Goal: Task Accomplishment & Management: Complete application form

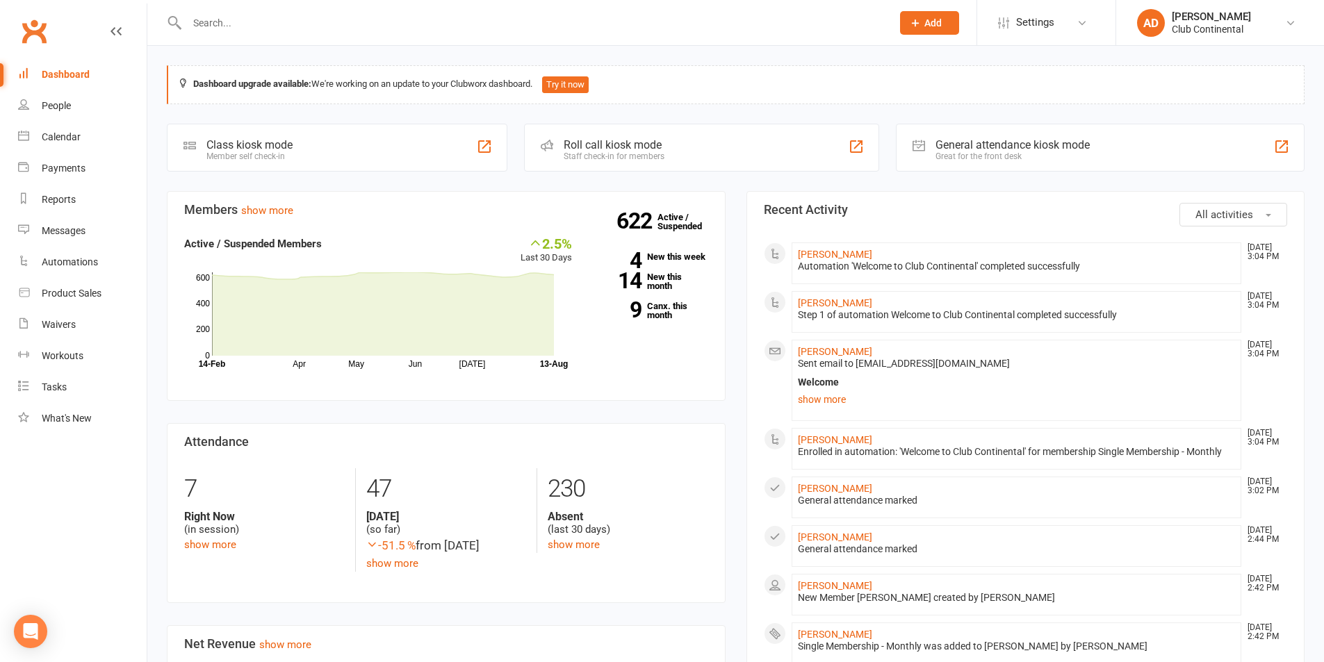
click at [1219, 215] on span "All activities" at bounding box center [1225, 215] width 58 height 13
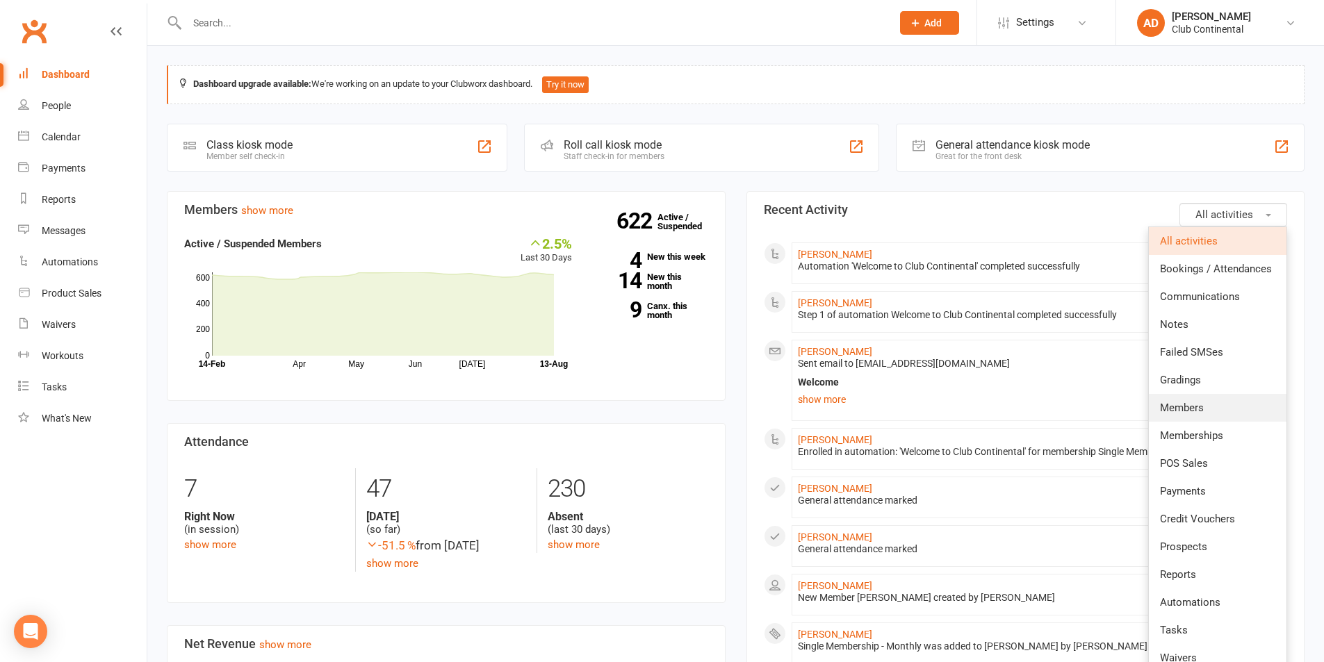
click at [1214, 421] on link "Members" at bounding box center [1218, 408] width 138 height 28
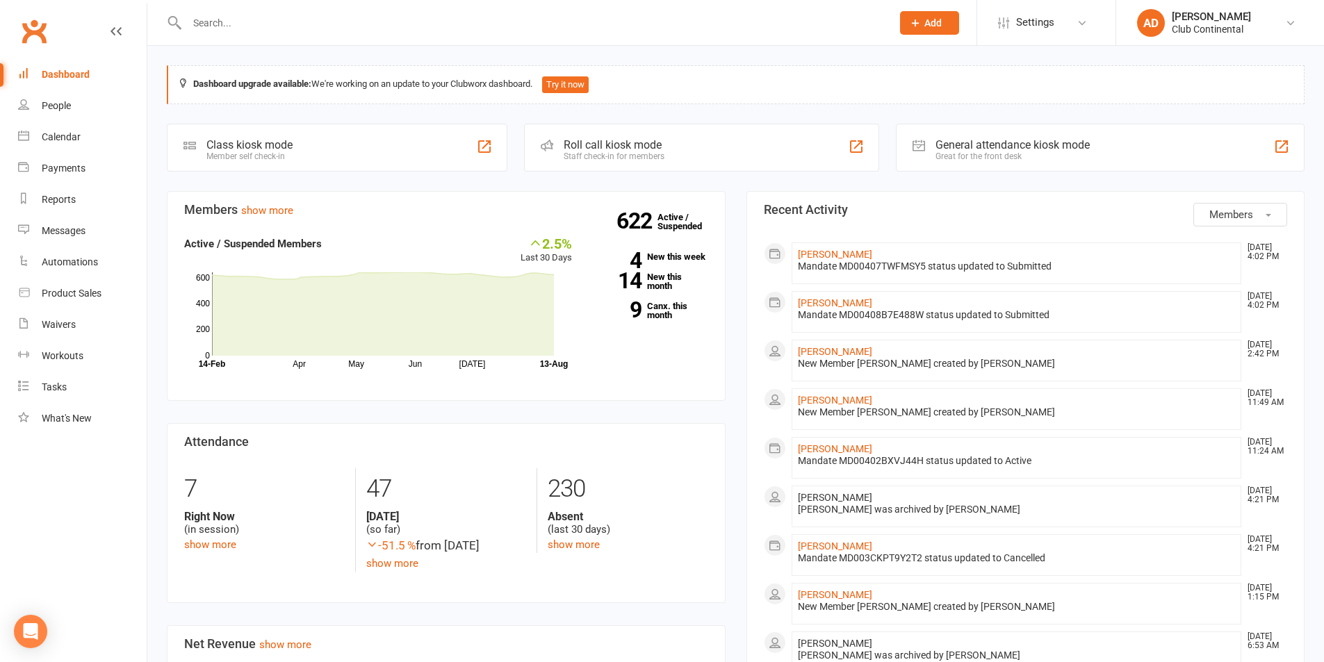
click at [1226, 223] on button "Members" at bounding box center [1241, 215] width 94 height 24
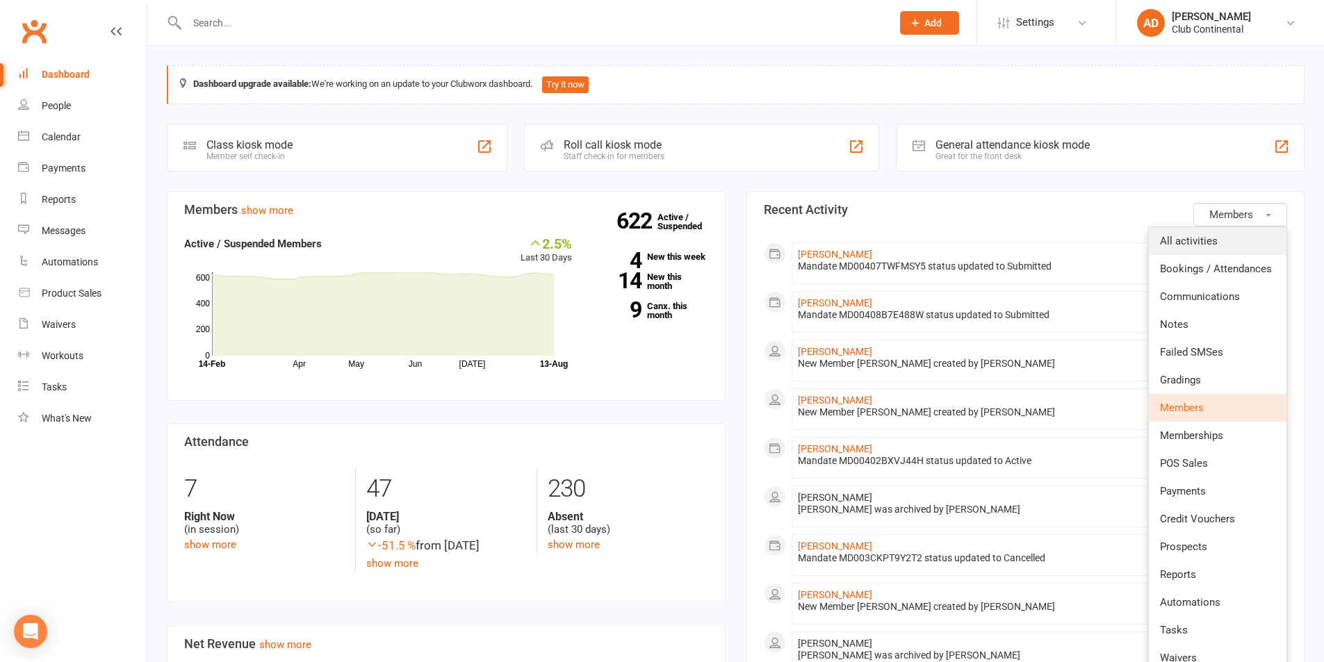
click at [1219, 238] on link "All activities" at bounding box center [1218, 241] width 138 height 28
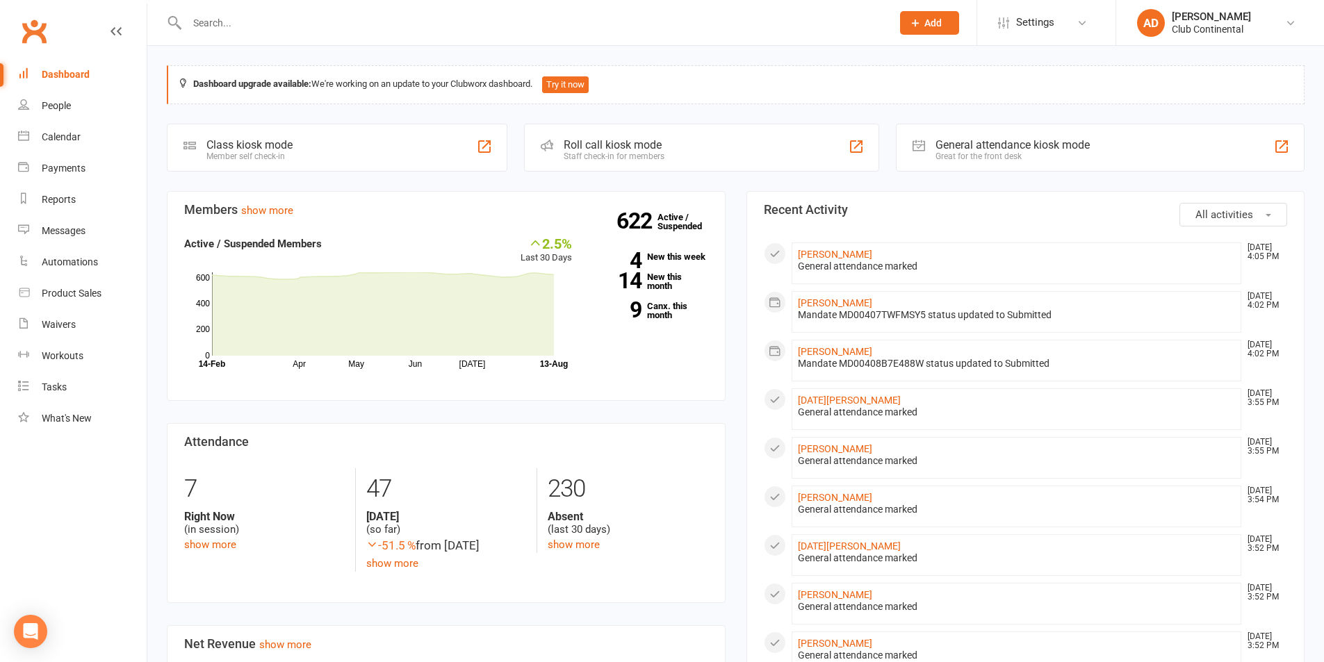
click at [151, 49] on div "Dashboard upgrade available: We're working on an update to your Clubworx dashbo…" at bounding box center [735, 675] width 1177 height 1258
click at [932, 32] on button "Add" at bounding box center [929, 23] width 59 height 24
click at [913, 90] on link "Member" at bounding box center [915, 95] width 124 height 32
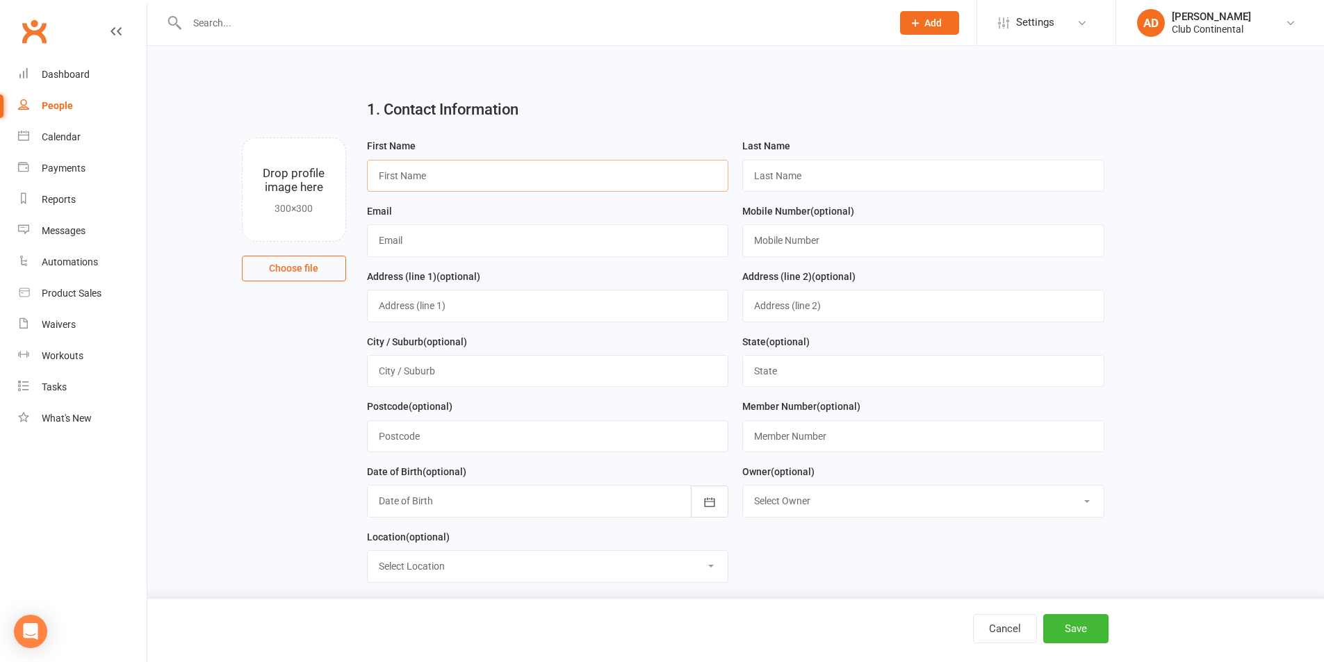
click at [528, 175] on input "text" at bounding box center [548, 176] width 362 height 32
type input "A"
type input "Khidir"
type input "Adbulrahman"
click at [416, 311] on input "text" at bounding box center [548, 306] width 362 height 32
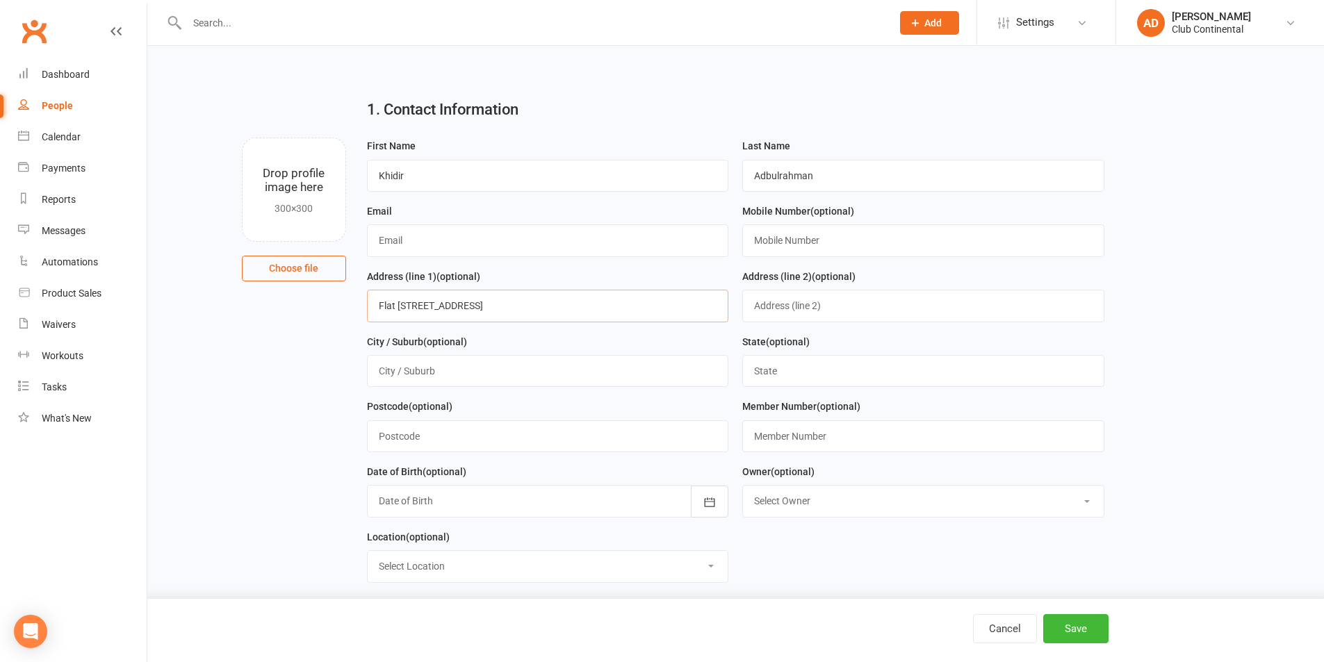
type input "Flat 1 87 Union Street"
type input "Plymouth"
type input "Devon"
type input "PL1 3NB"
click at [441, 250] on input "text" at bounding box center [548, 241] width 362 height 32
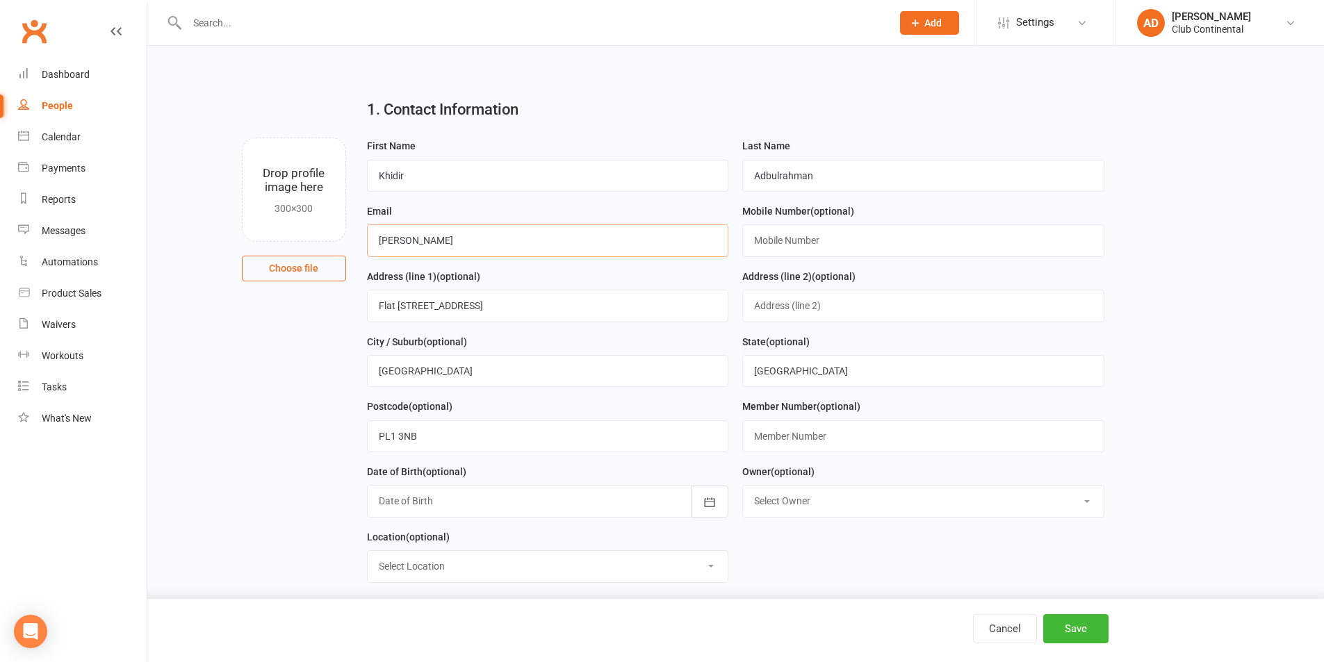
type input "[EMAIL_ADDRESS][DOMAIN_NAME]"
drag, startPoint x: 815, startPoint y: 231, endPoint x: 806, endPoint y: 294, distance: 64.0
click at [815, 231] on input "text" at bounding box center [923, 241] width 362 height 32
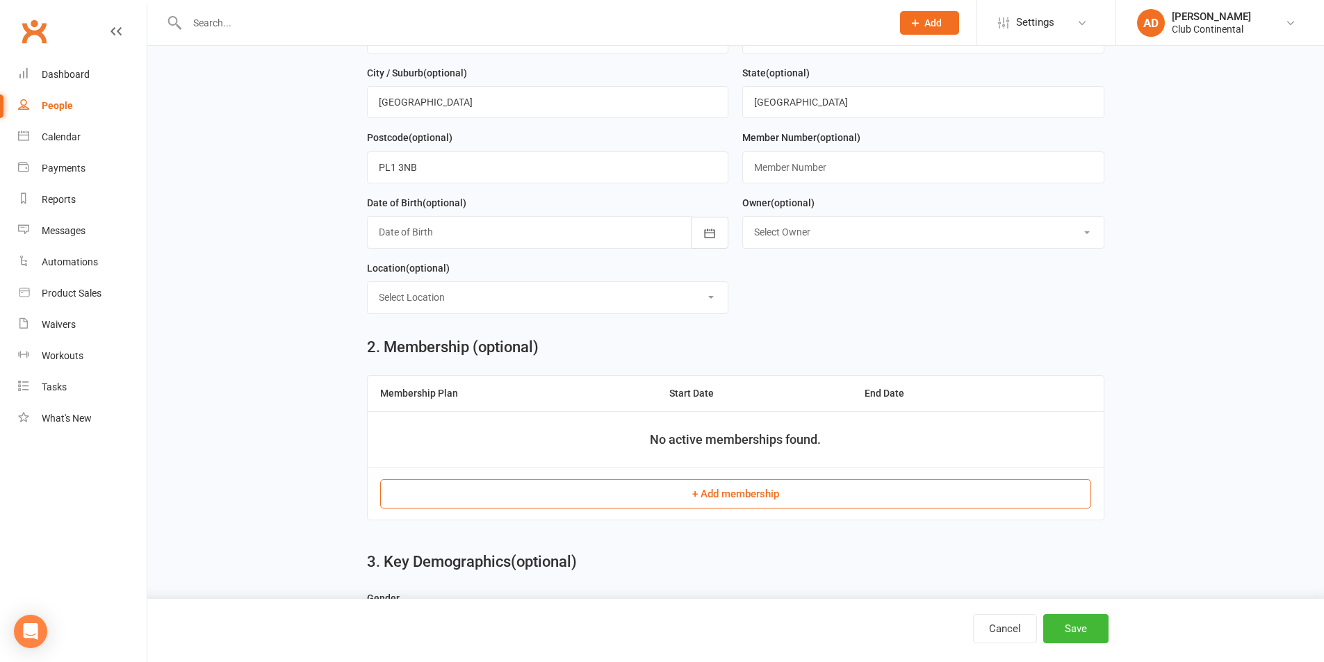
scroll to position [487, 0]
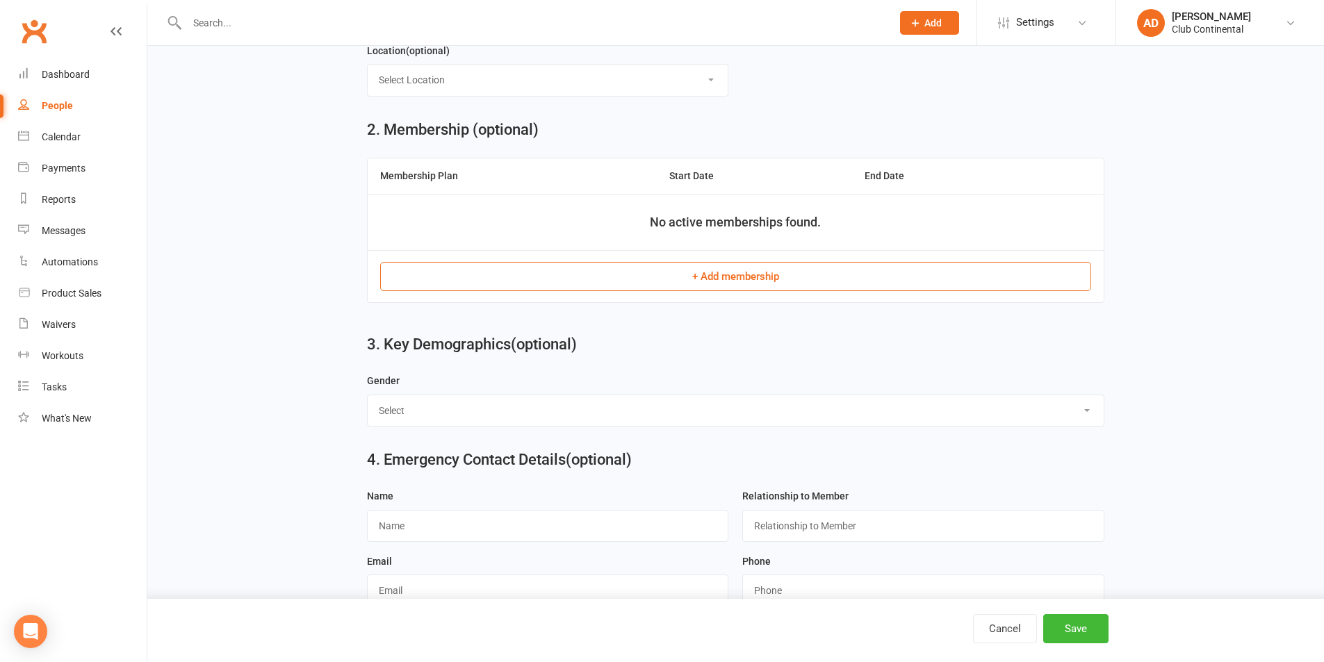
type input "07307074107"
click at [688, 283] on button "+ Add membership" at bounding box center [735, 276] width 711 height 29
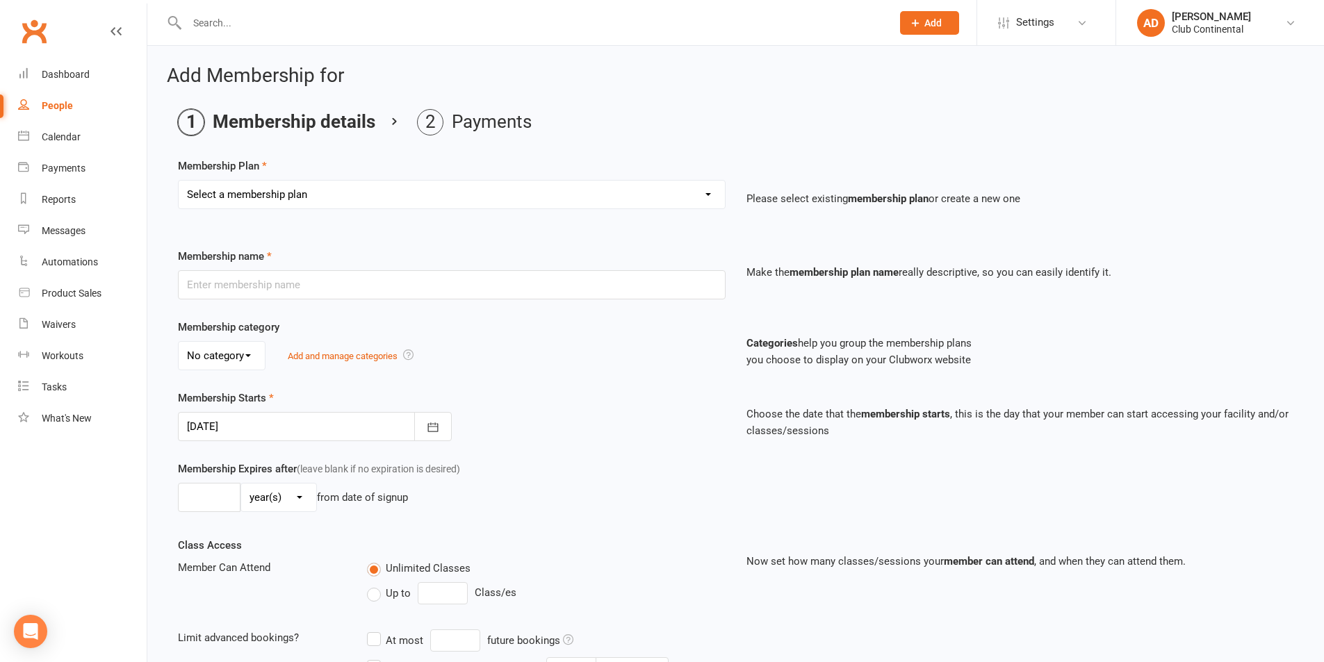
click at [355, 197] on select "Select a membership plan Create new Membership Plan Single Membership - Monthly…" at bounding box center [452, 195] width 546 height 28
select select "1"
click at [179, 181] on select "Select a membership plan Create new Membership Plan Single Membership - Monthly…" at bounding box center [452, 195] width 546 height 28
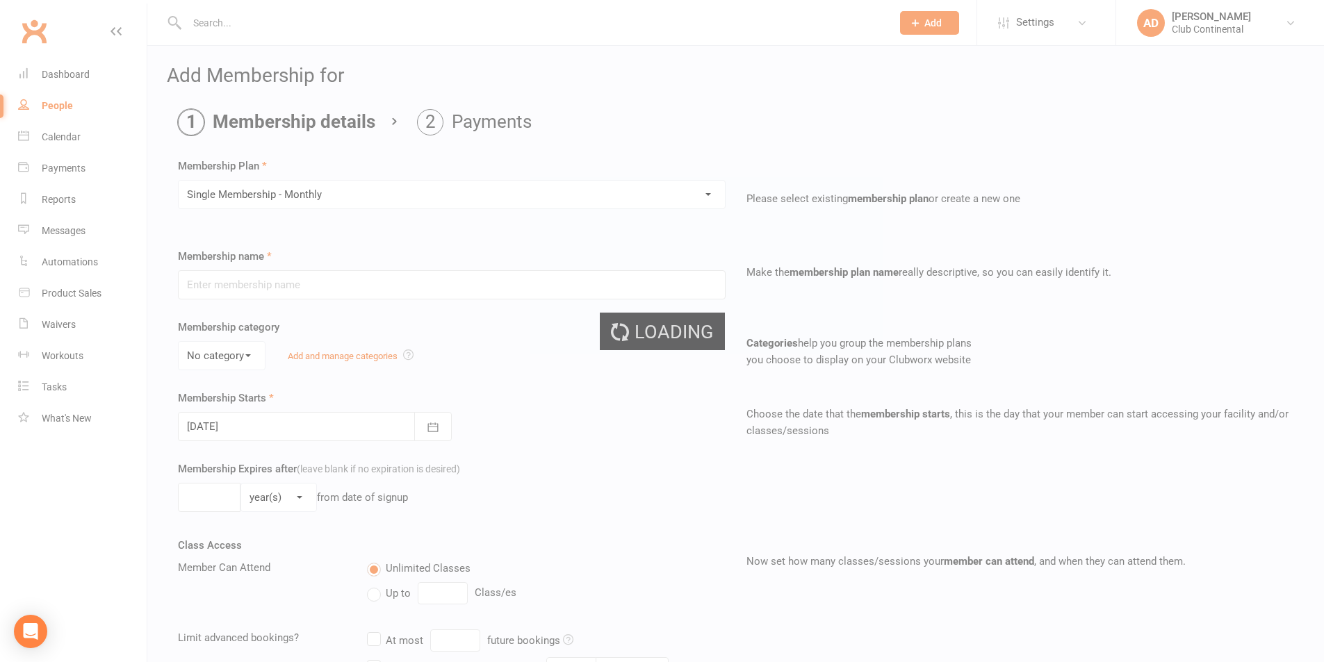
type input "Single Membership - Monthly"
select select "0"
type input "0"
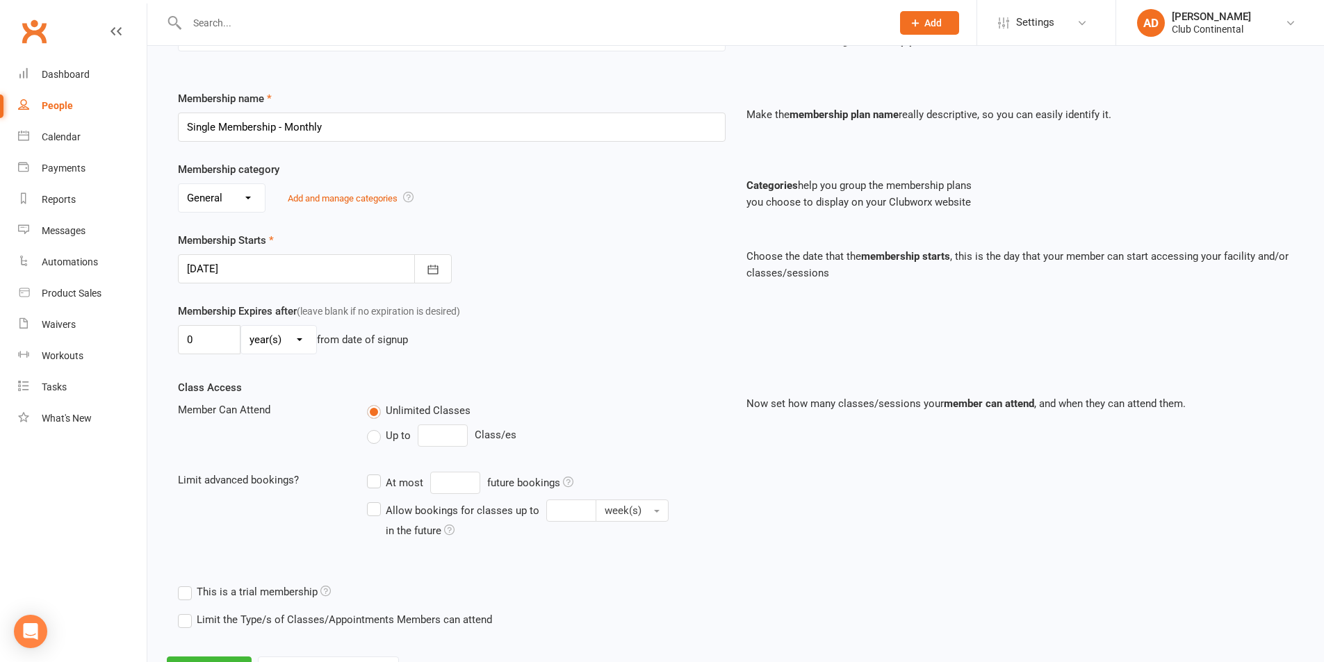
scroll to position [82, 0]
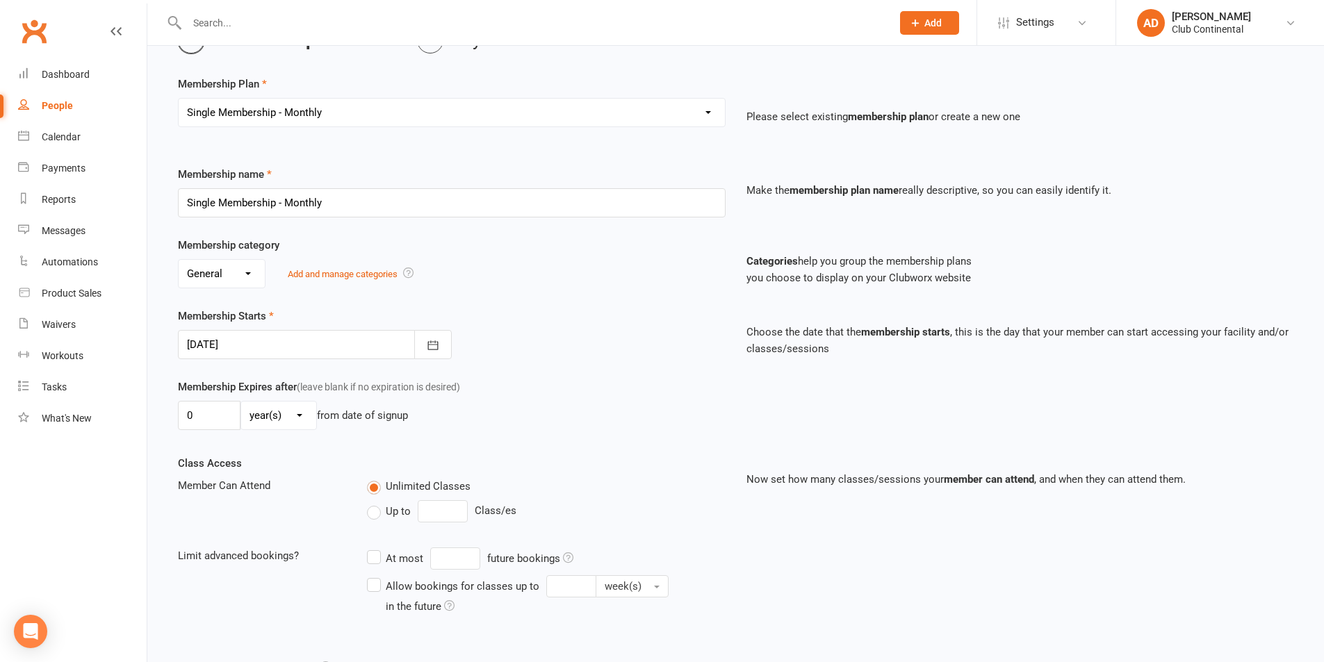
click at [290, 124] on select "Select a membership plan Create new Membership Plan Single Membership - Monthly…" at bounding box center [452, 113] width 546 height 28
select select "7"
click at [179, 99] on select "Select a membership plan Create new Membership Plan Single Membership - Monthly…" at bounding box center [452, 113] width 546 height 28
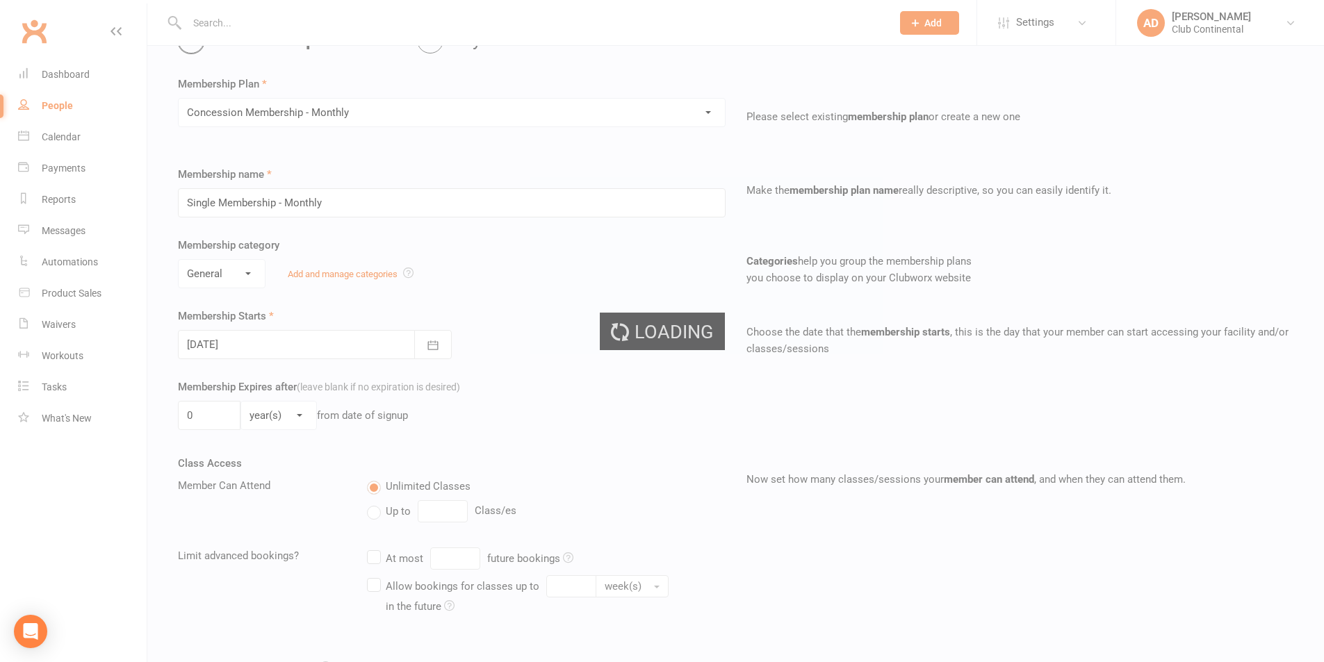
type input "Concession Membership - Monthly"
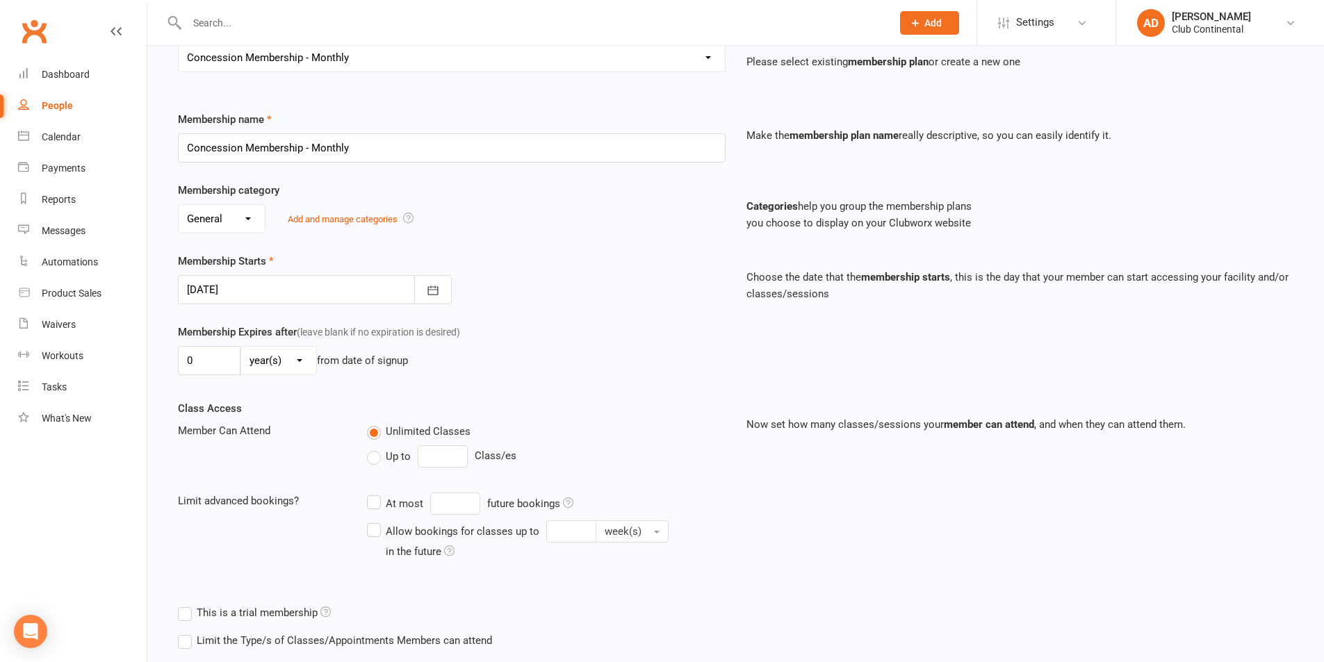
scroll to position [221, 0]
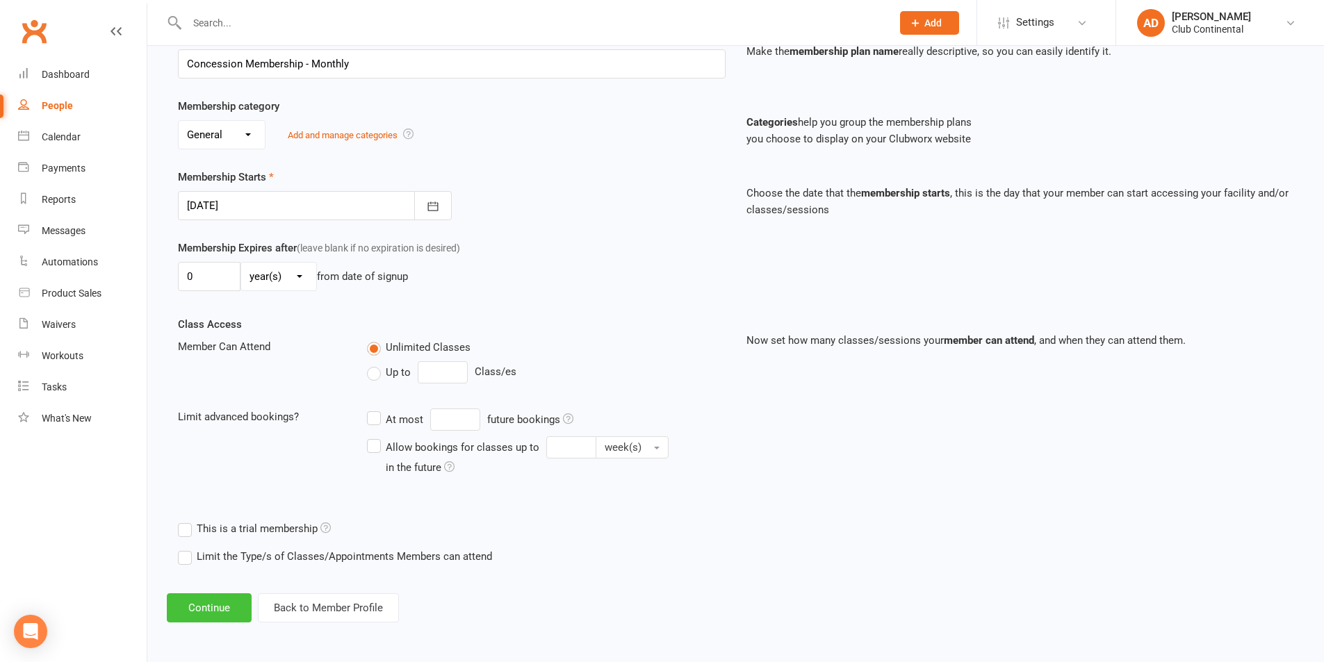
click at [233, 601] on button "Continue" at bounding box center [209, 608] width 85 height 29
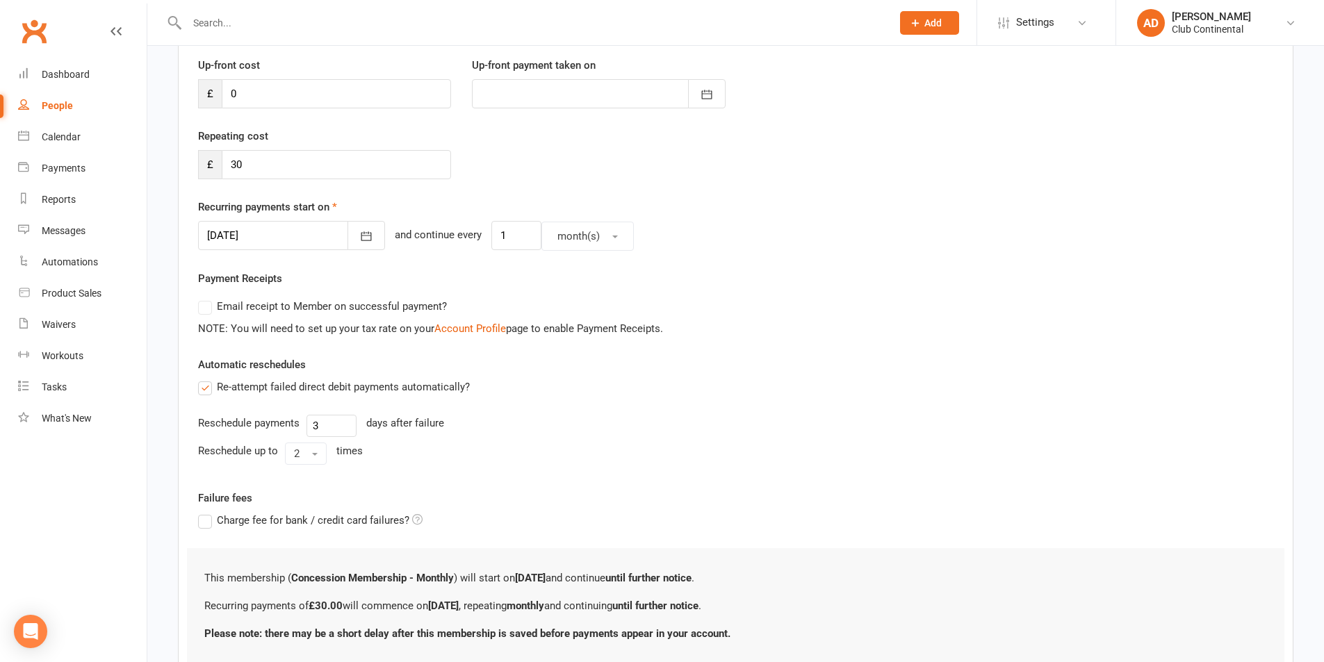
scroll to position [293, 0]
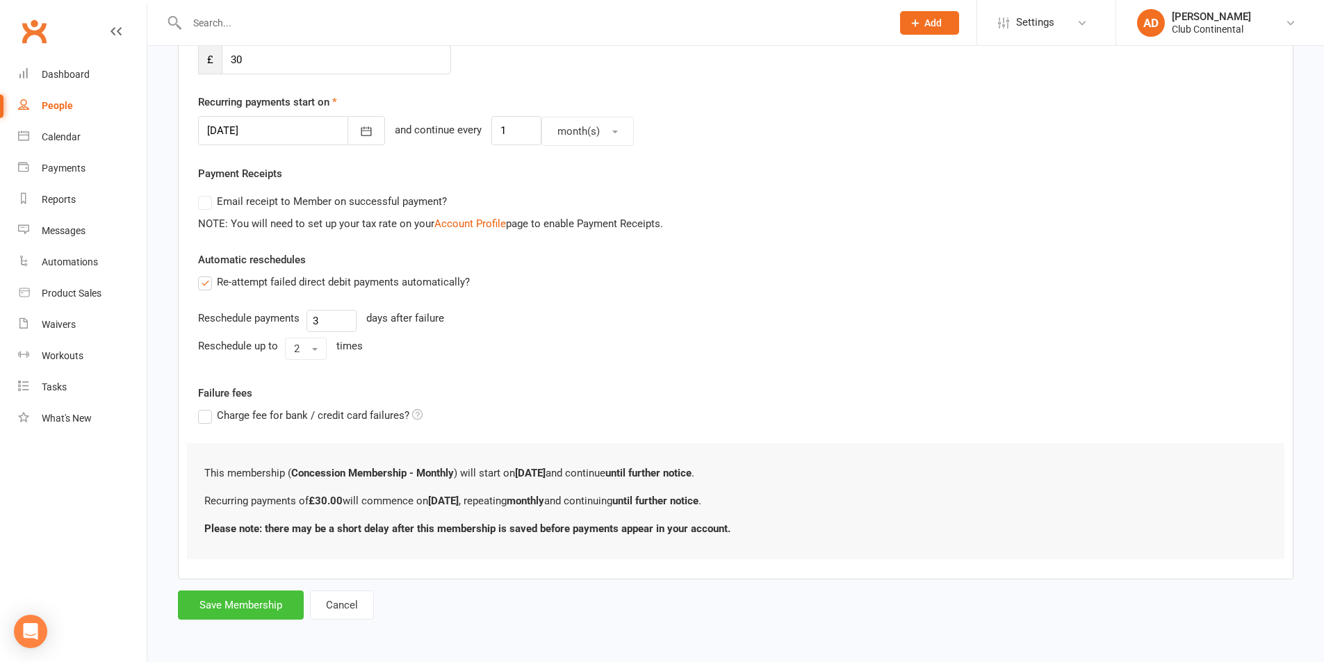
click at [227, 595] on button "Save Membership" at bounding box center [241, 605] width 126 height 29
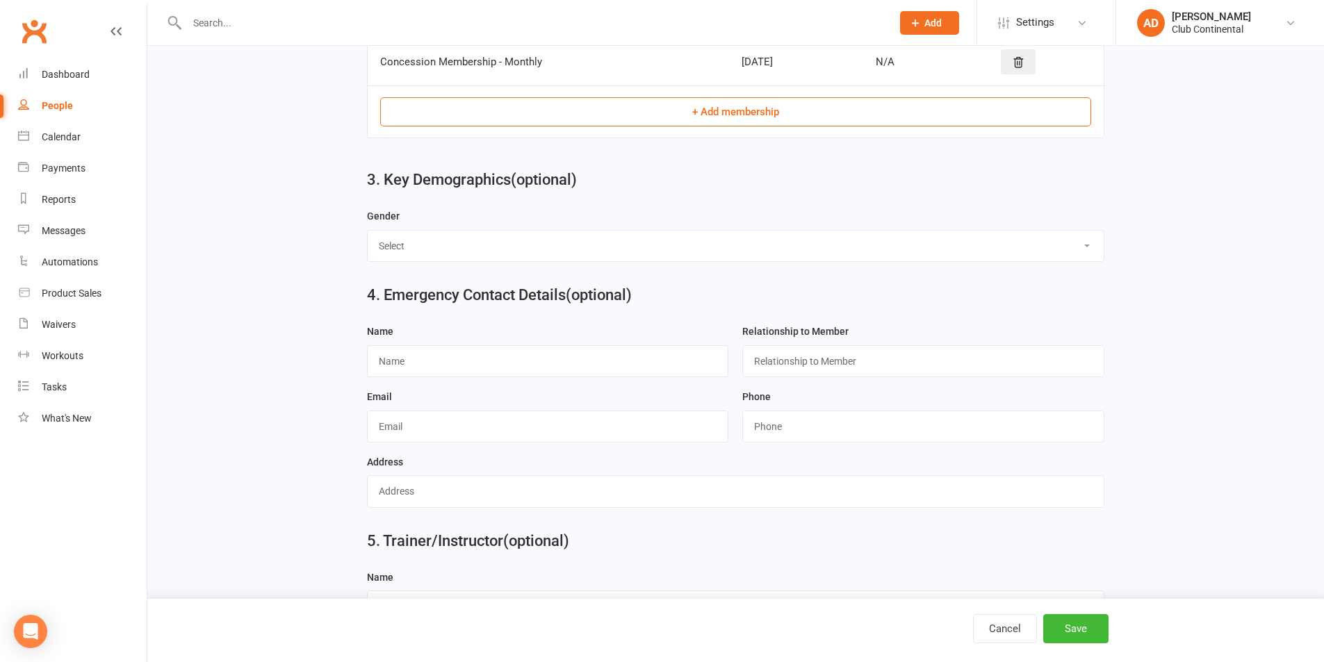
scroll to position [701, 0]
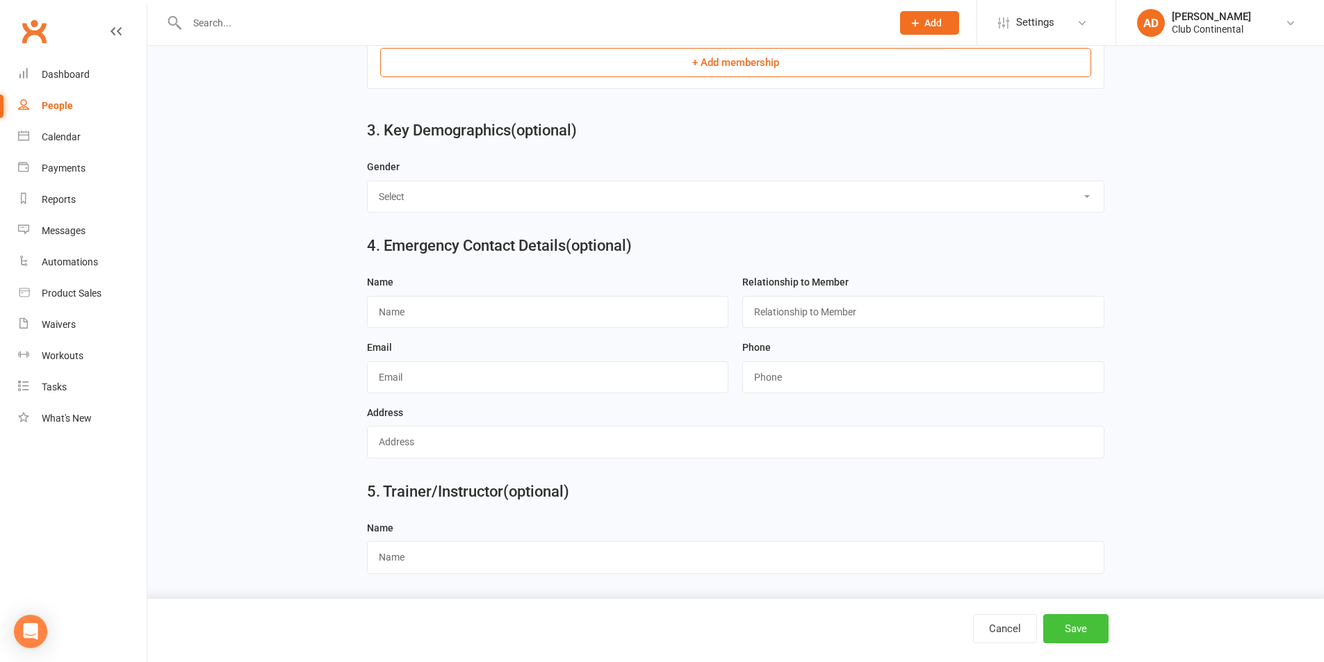
click at [1085, 621] on button "Save" at bounding box center [1075, 629] width 65 height 29
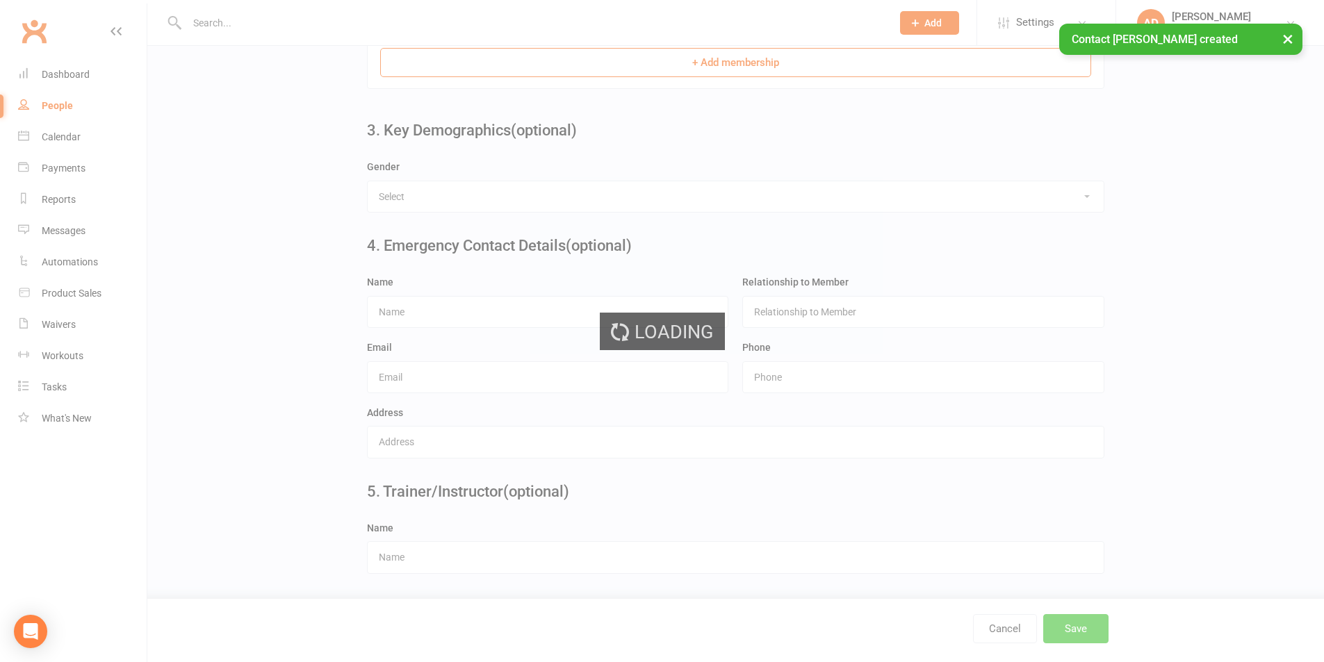
scroll to position [0, 0]
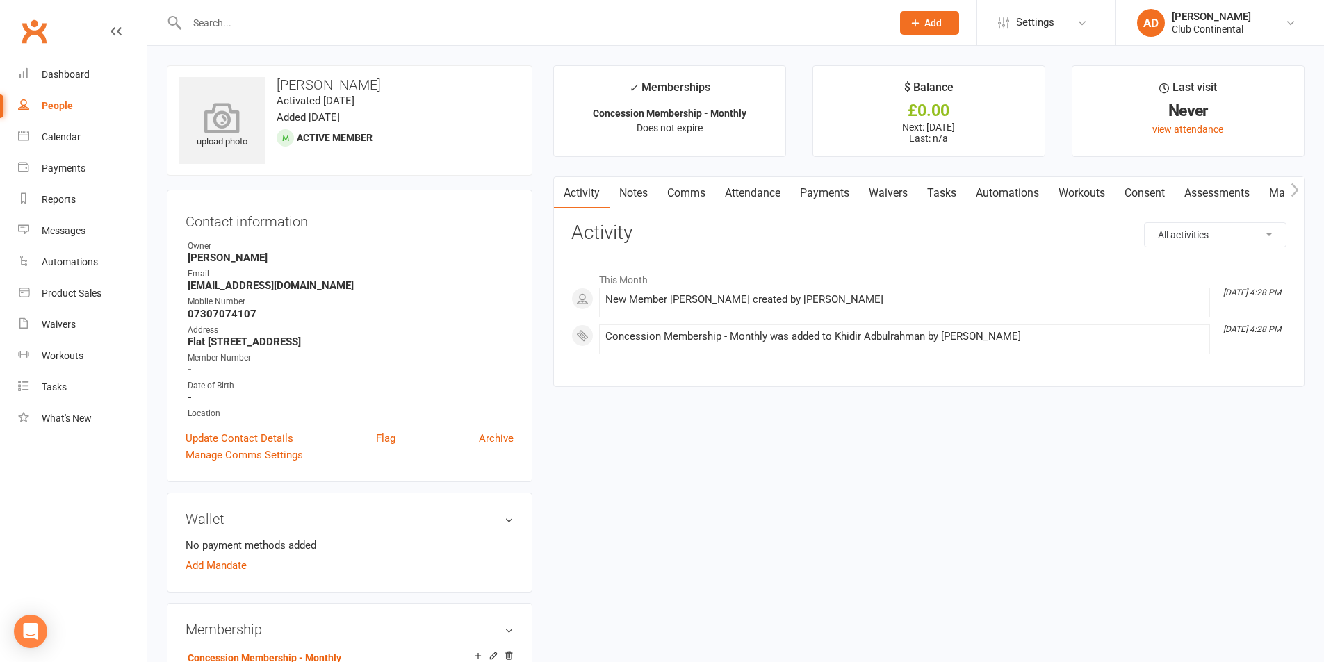
click at [190, 140] on div "upload photo" at bounding box center [222, 127] width 87 height 46
click at [222, 573] on link "Add Mandate" at bounding box center [216, 566] width 61 height 17
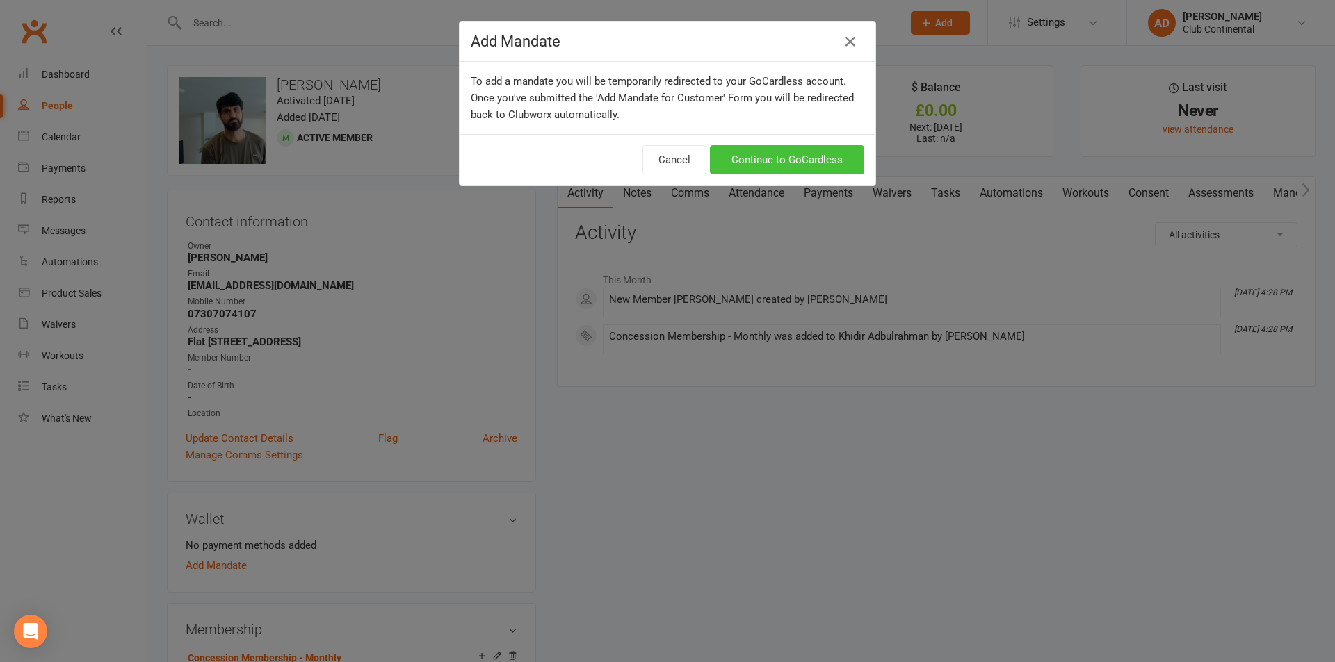
click at [759, 165] on link "Continue to GoCardless" at bounding box center [787, 159] width 154 height 29
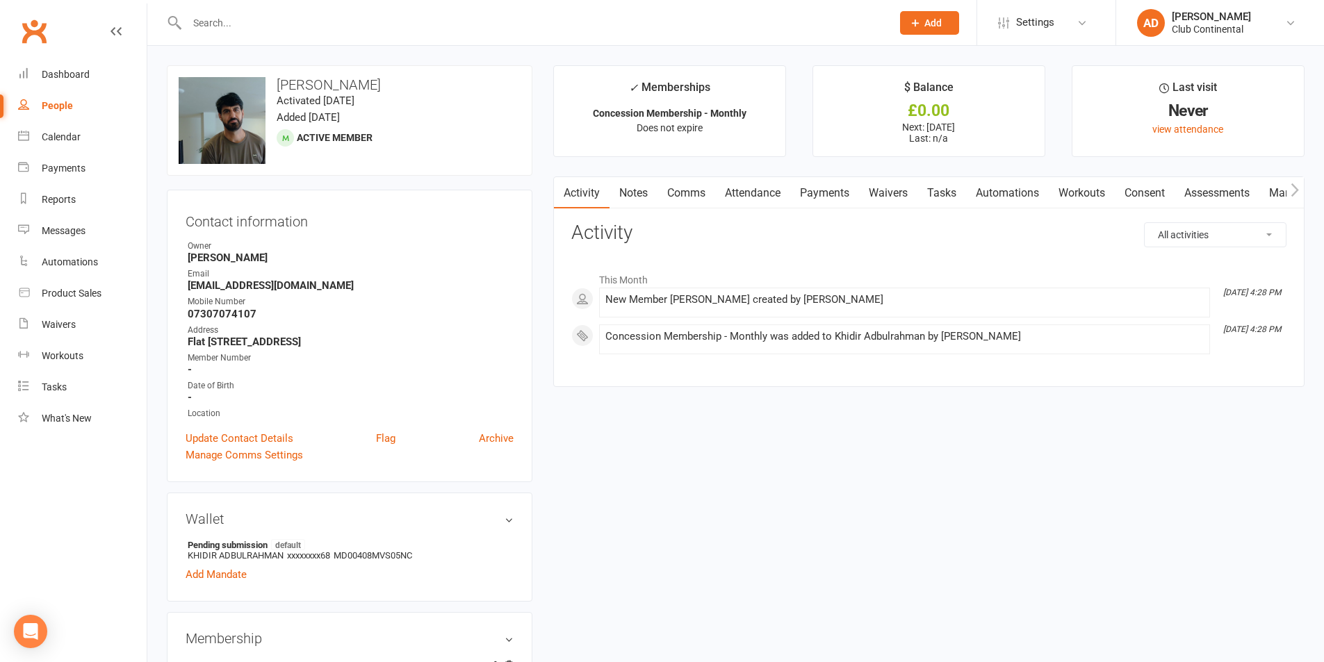
click at [859, 191] on link "Payments" at bounding box center [824, 193] width 69 height 32
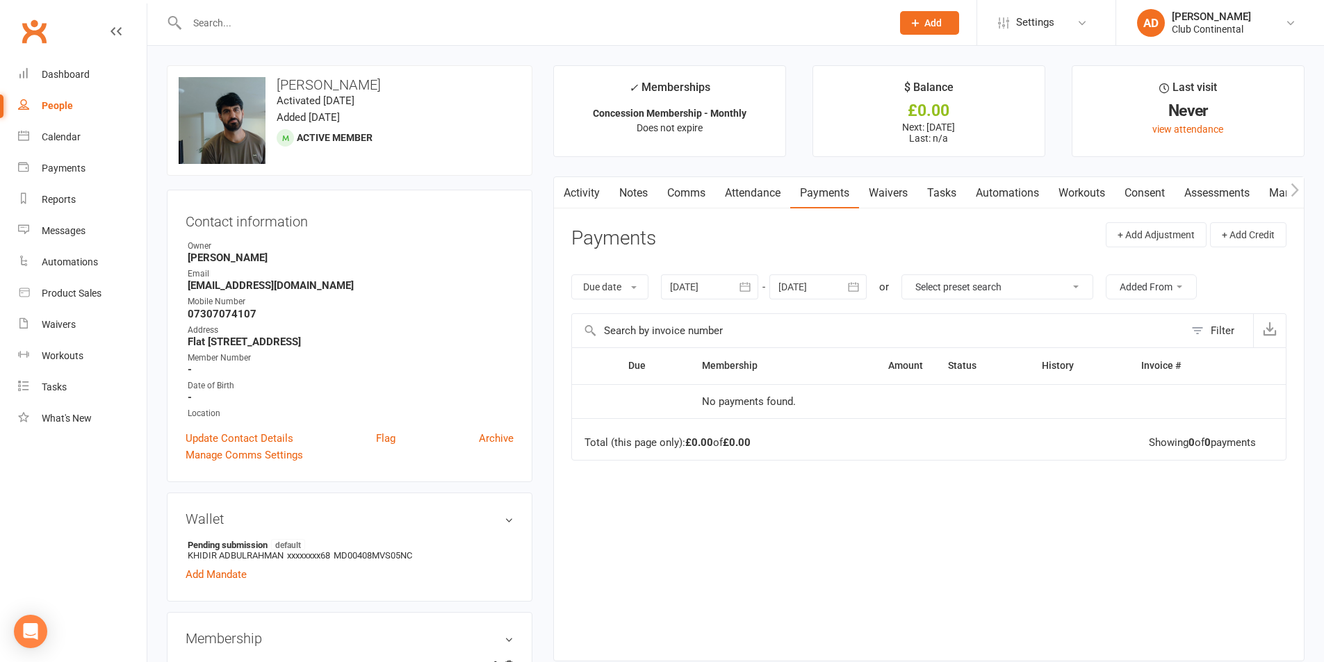
click at [878, 198] on link "Waivers" at bounding box center [888, 193] width 58 height 32
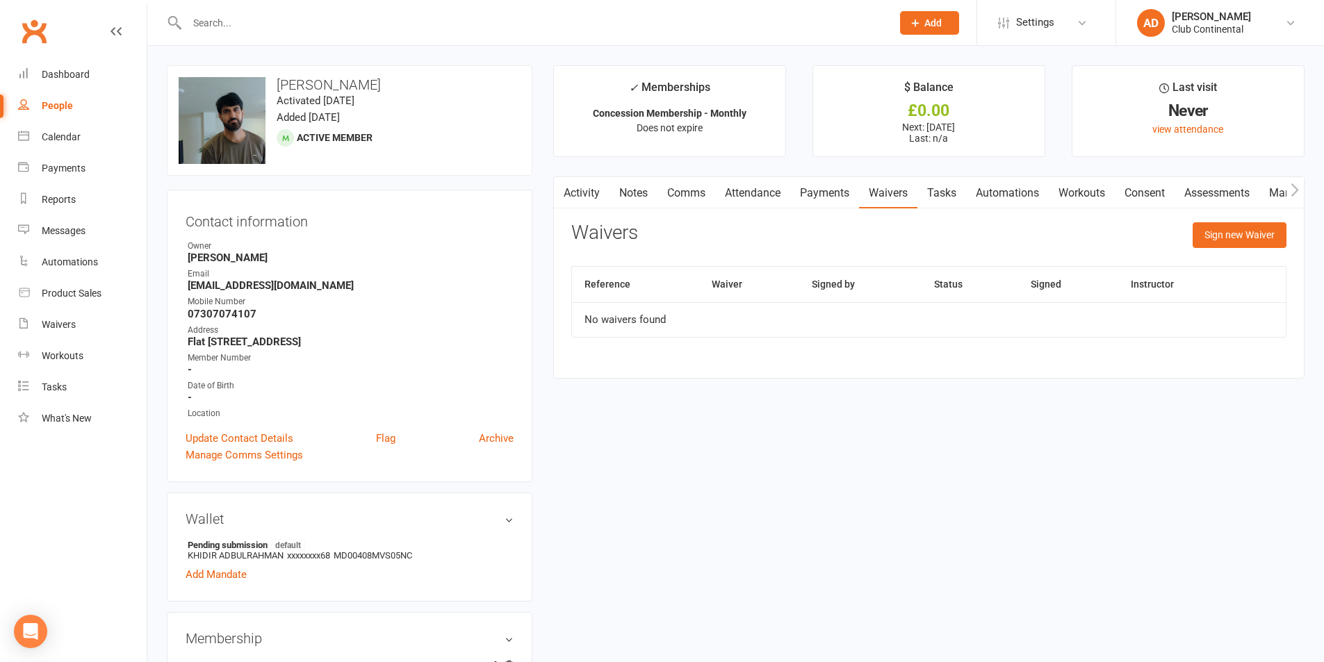
click at [841, 194] on link "Payments" at bounding box center [824, 193] width 69 height 32
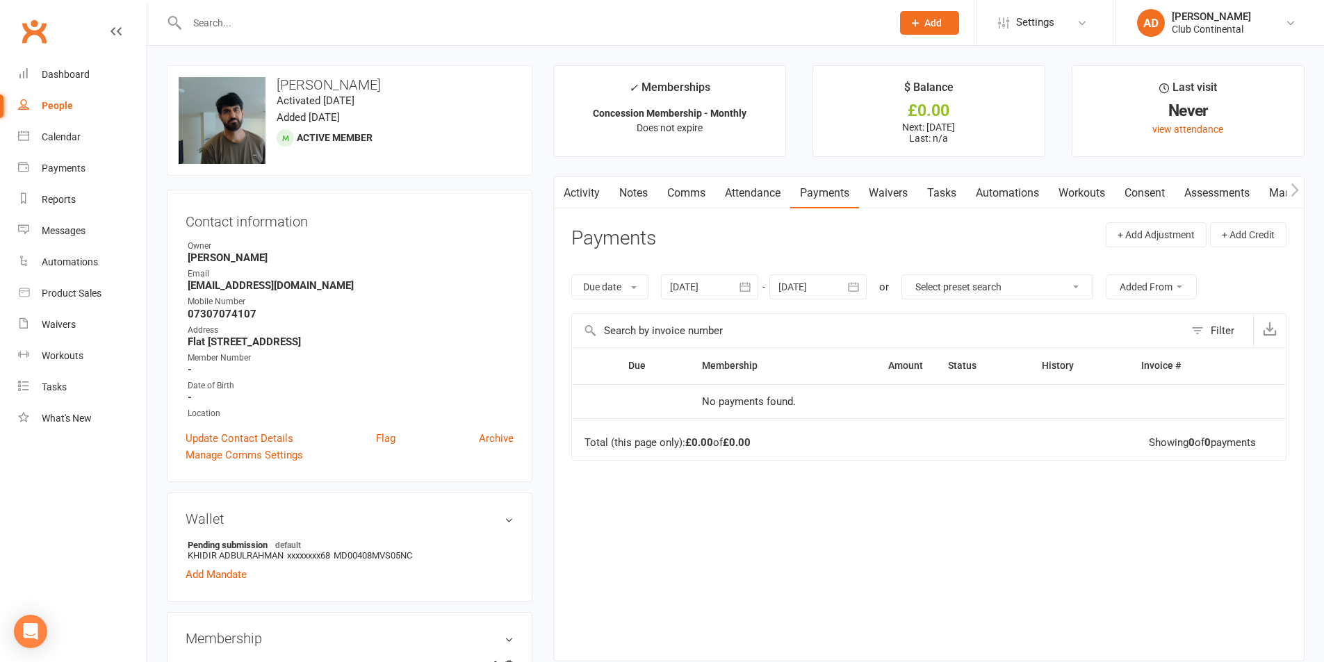
click at [1067, 394] on td at bounding box center [1111, 401] width 350 height 35
click at [1118, 353] on th "History" at bounding box center [1080, 365] width 100 height 35
click at [984, 192] on link "Automations" at bounding box center [1007, 193] width 83 height 32
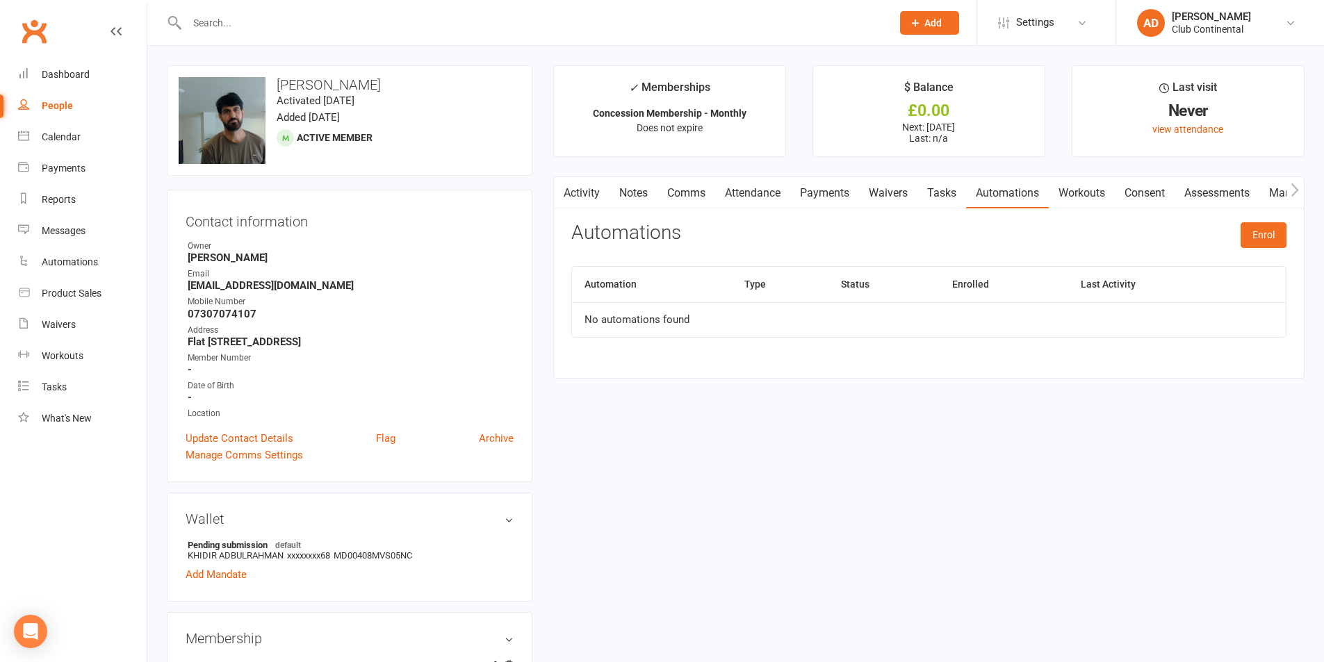
click at [817, 193] on link "Payments" at bounding box center [824, 193] width 69 height 32
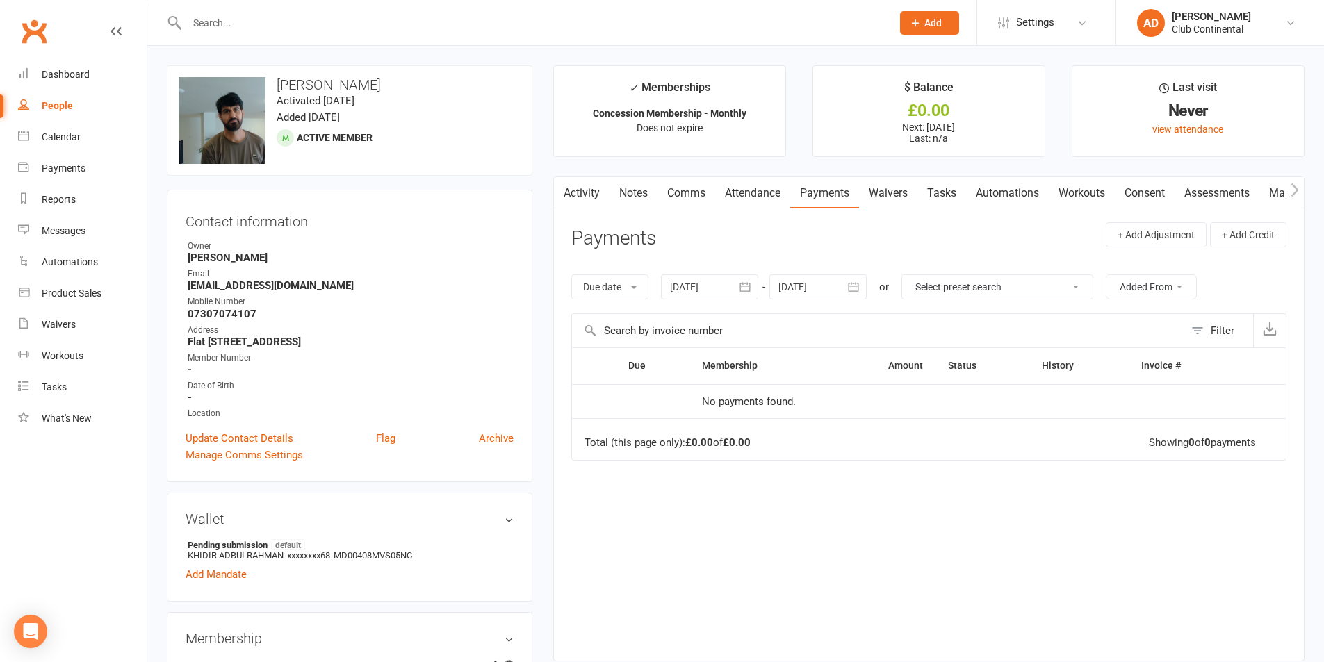
click at [603, 197] on link "Activity" at bounding box center [582, 193] width 56 height 32
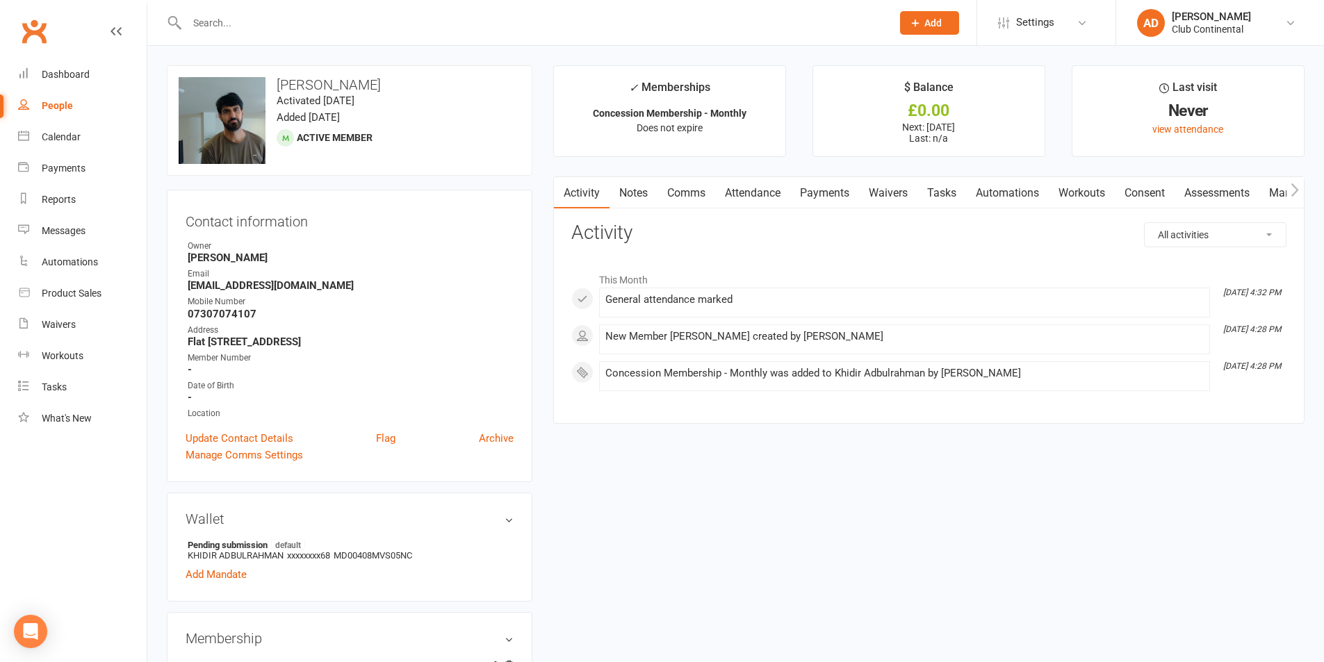
click at [633, 190] on link "Notes" at bounding box center [634, 193] width 48 height 32
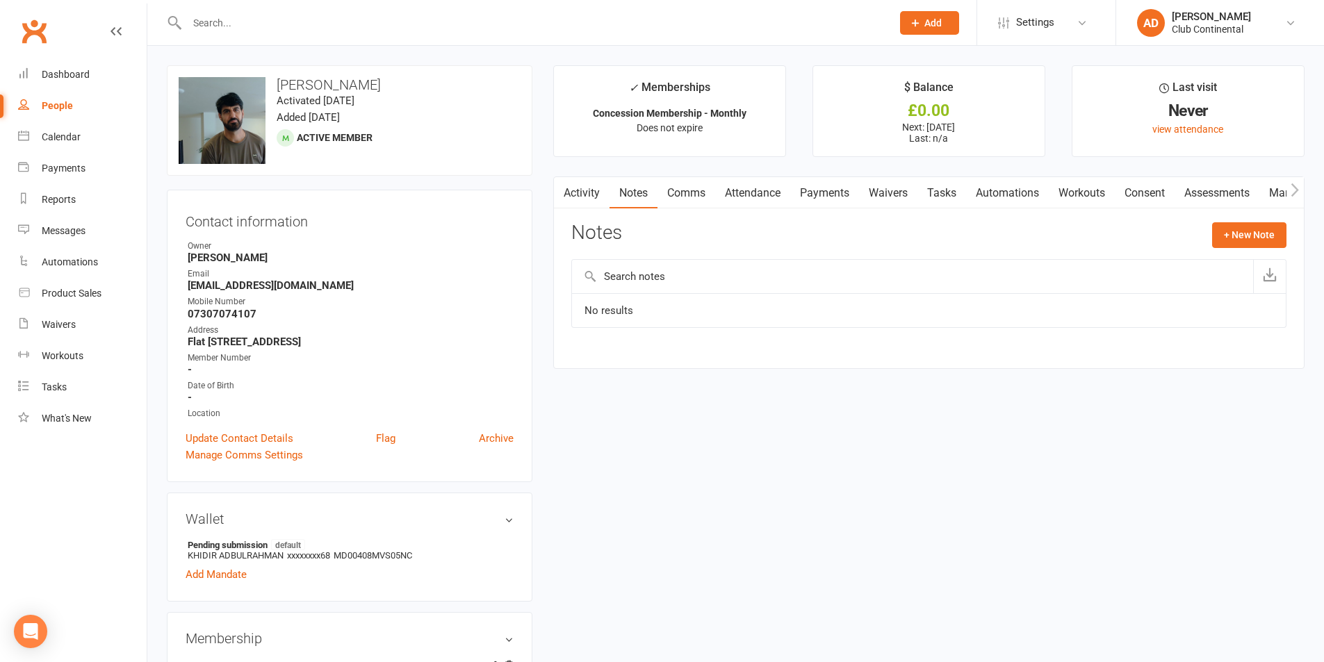
click at [667, 194] on link "Comms" at bounding box center [687, 193] width 58 height 32
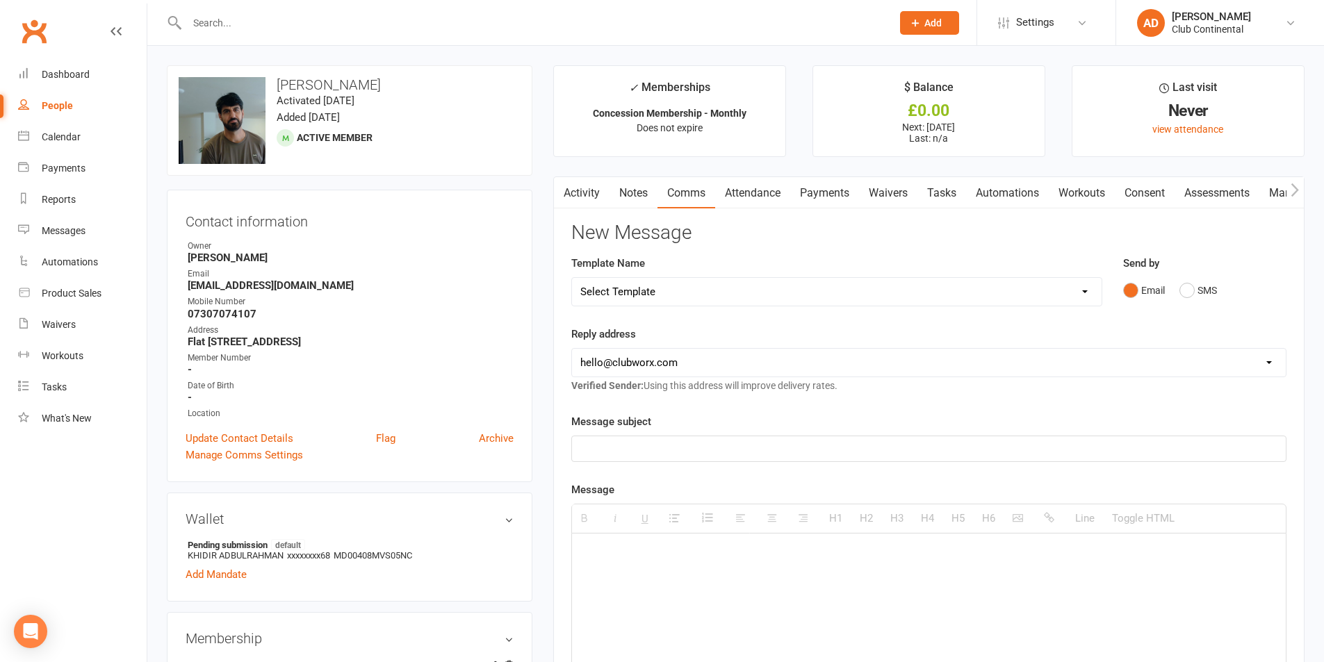
click at [736, 186] on link "Attendance" at bounding box center [752, 193] width 75 height 32
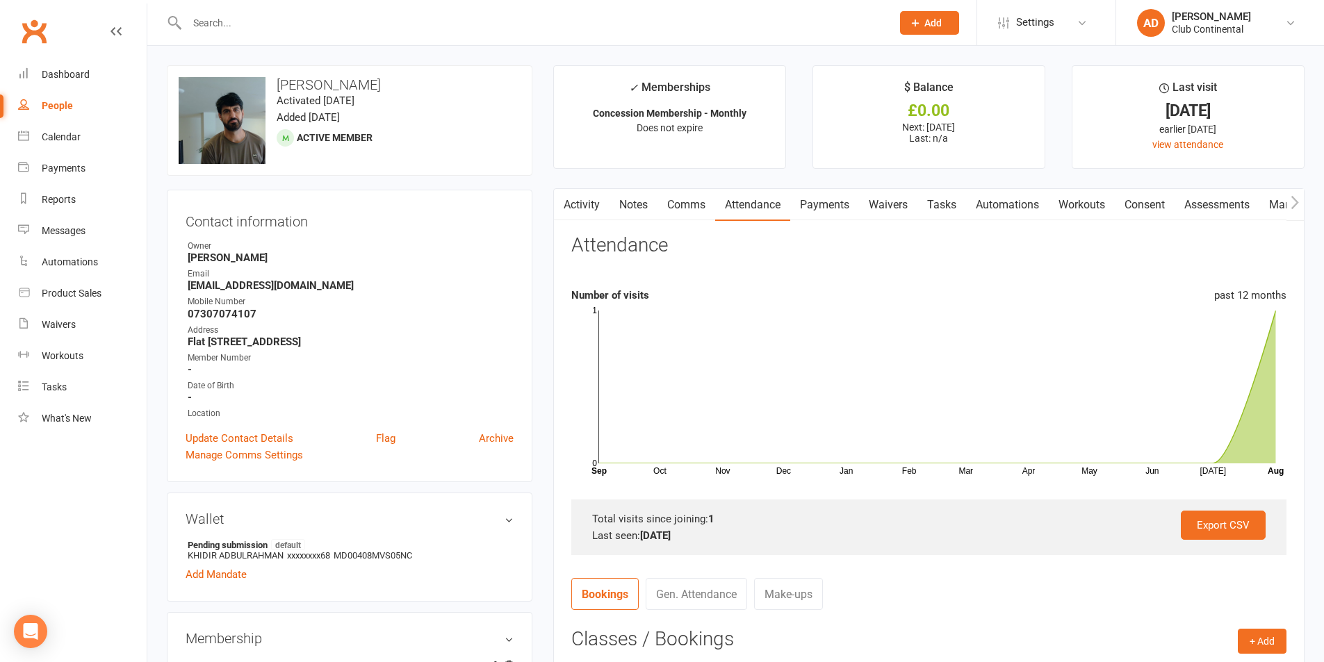
click at [799, 204] on link "Payments" at bounding box center [824, 205] width 69 height 32
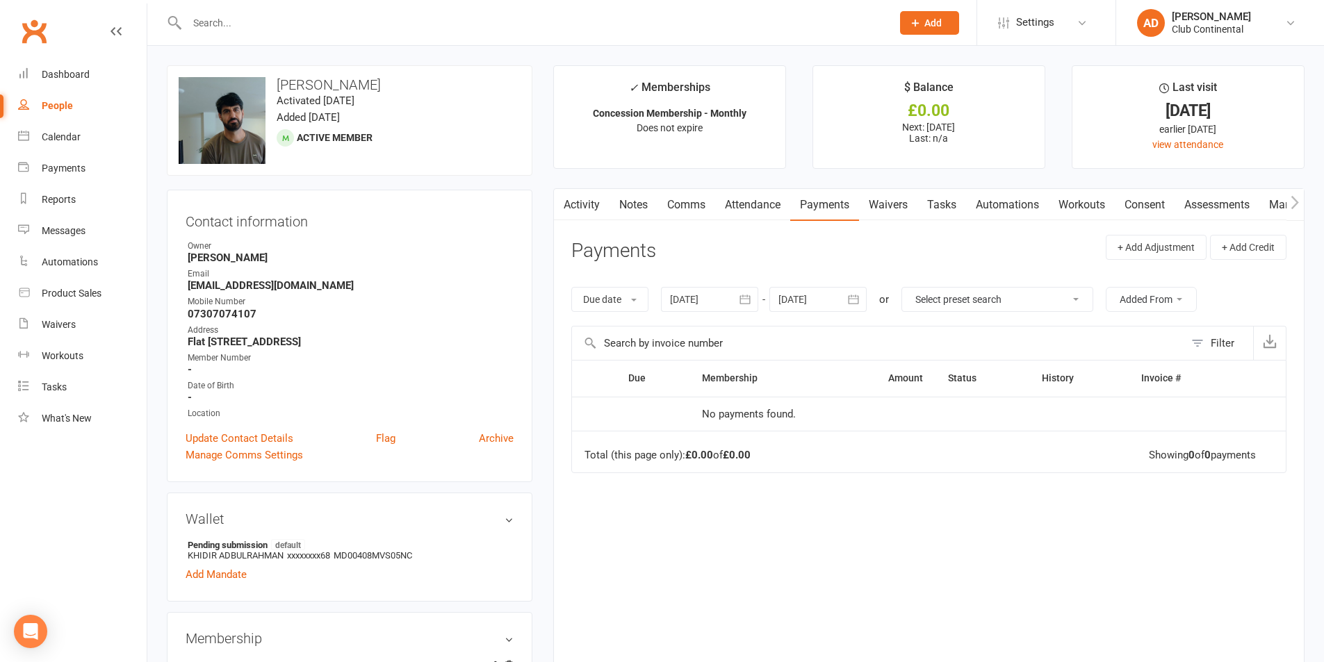
click at [483, 15] on input "text" at bounding box center [532, 22] width 699 height 19
type input "k"
click at [558, 187] on main "✓ Memberships Concession Membership - Monthly Does not expire $ Balance £0.00 N…" at bounding box center [929, 376] width 772 height 623
click at [27, 17] on link "Clubworx" at bounding box center [34, 31] width 35 height 35
